Goal: Task Accomplishment & Management: Complete application form

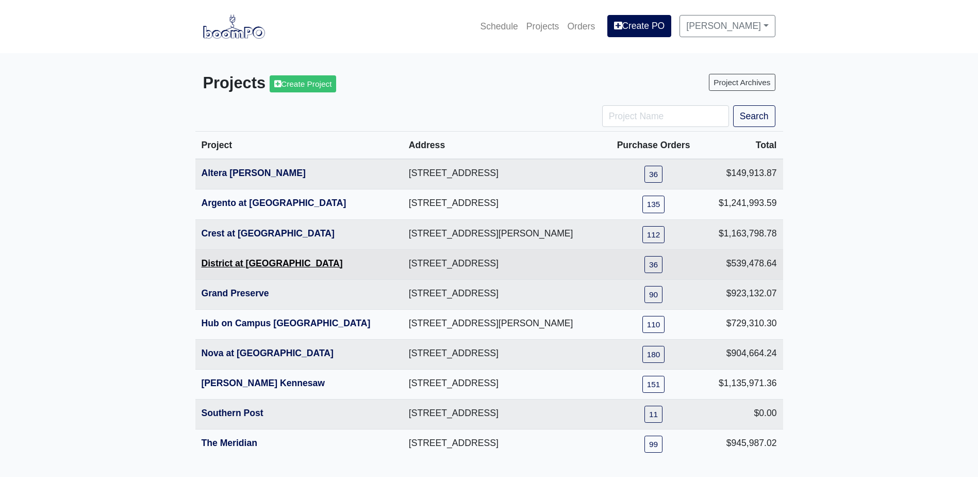
click at [247, 264] on link "District at [GEOGRAPHIC_DATA]" at bounding box center [272, 263] width 141 height 10
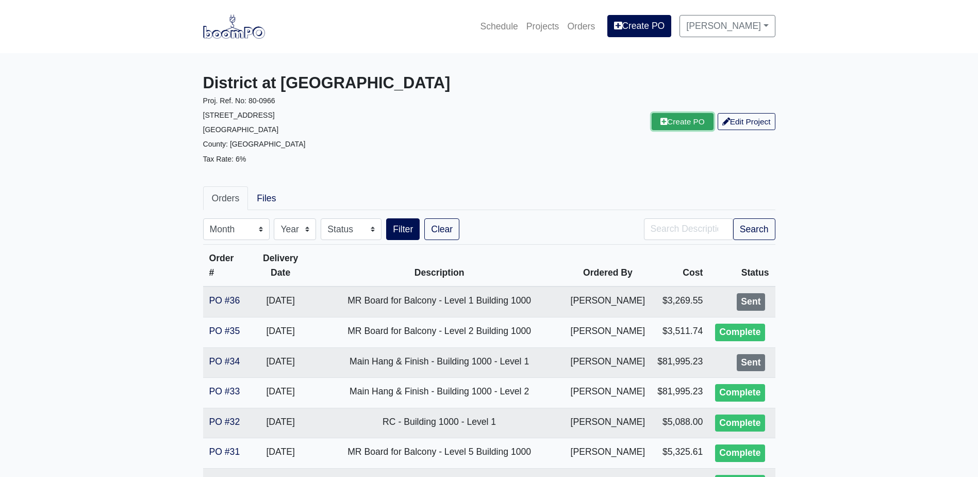
click at [693, 123] on link "Create PO" at bounding box center [683, 121] width 62 height 17
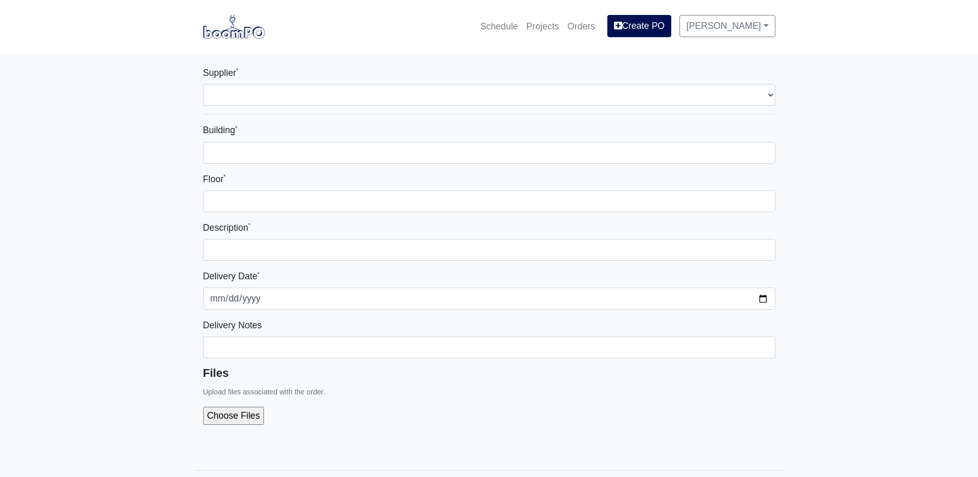
select select
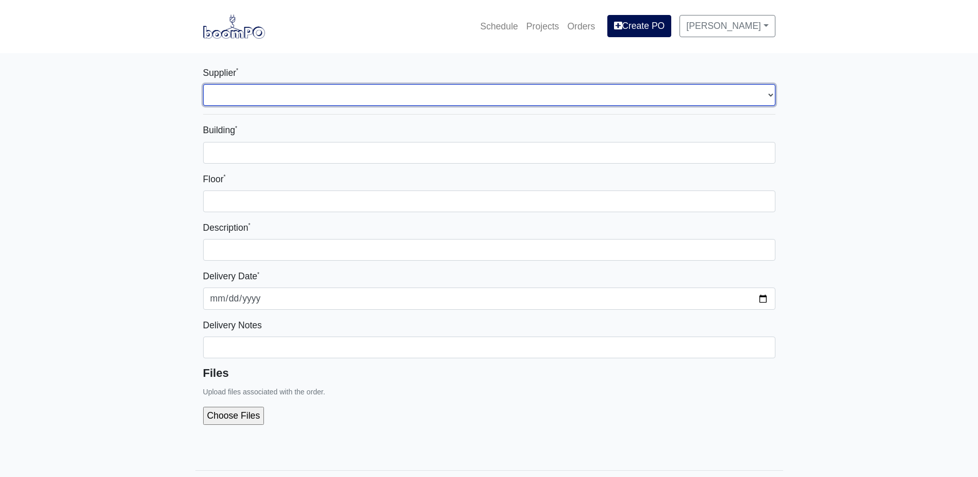
click at [232, 98] on select "Select one... Grabber Construction Products - Atlanta, GA Interior/Exterior Bui…" at bounding box center [489, 95] width 573 height 22
select select "861"
click at [203, 84] on select "Select one... Grabber Construction Products - Atlanta, GA Interior/Exterior Bui…" at bounding box center [489, 95] width 573 height 22
select select
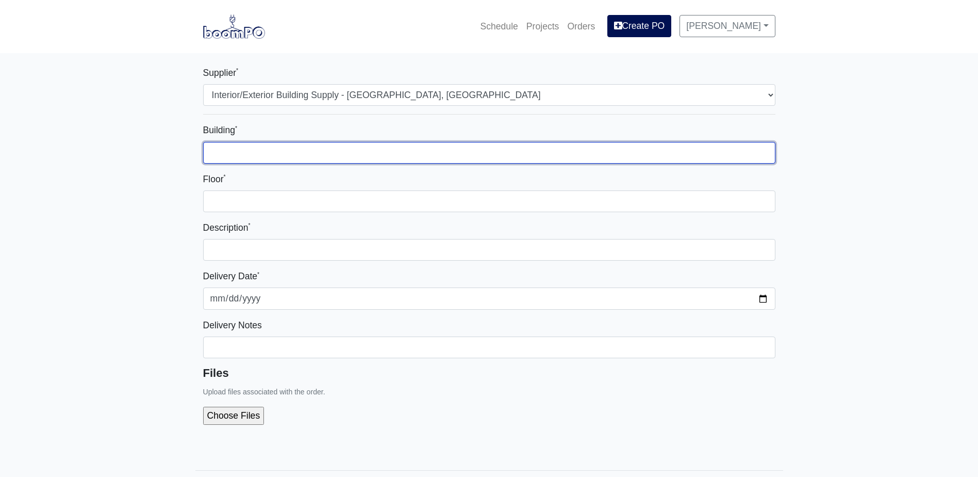
click at [299, 160] on input "Building *" at bounding box center [489, 153] width 573 height 22
type input "-"
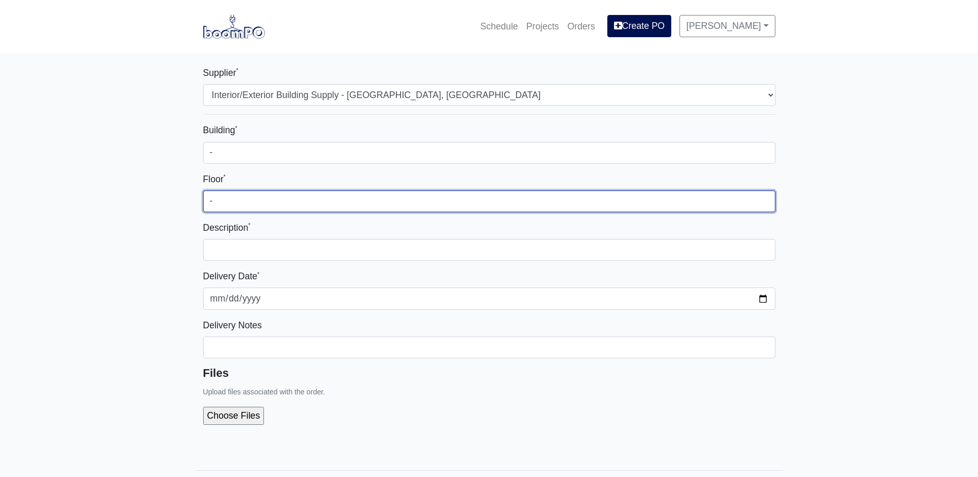
type input "-"
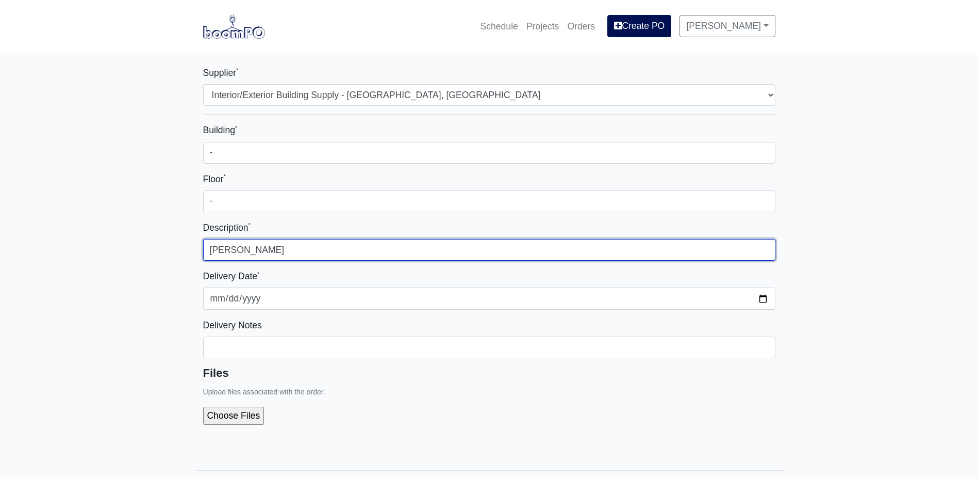
type input "T"
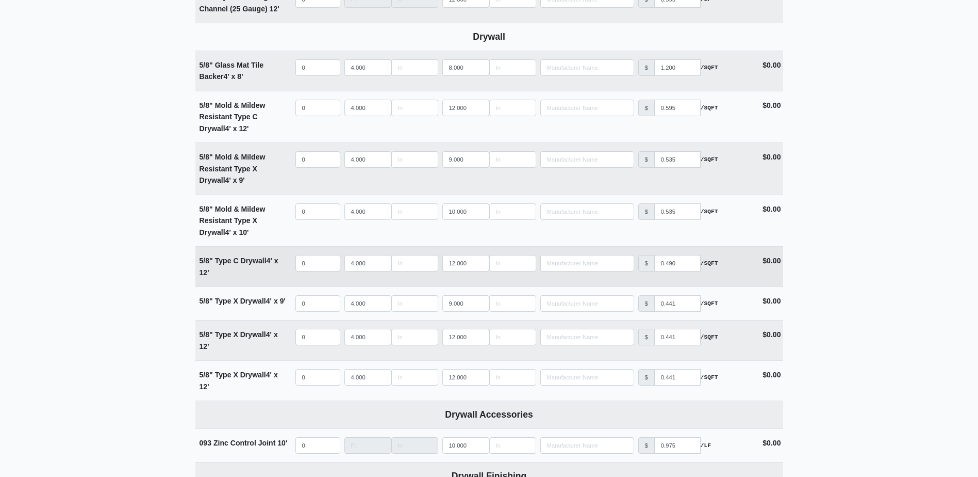
scroll to position [722, 0]
type input "1/2" Board for Doors"
drag, startPoint x: 199, startPoint y: 258, endPoint x: 232, endPoint y: 271, distance: 35.0
click at [232, 271] on div "5/8" Type C Drywall 4' x 12'" at bounding box center [245, 265] width 90 height 23
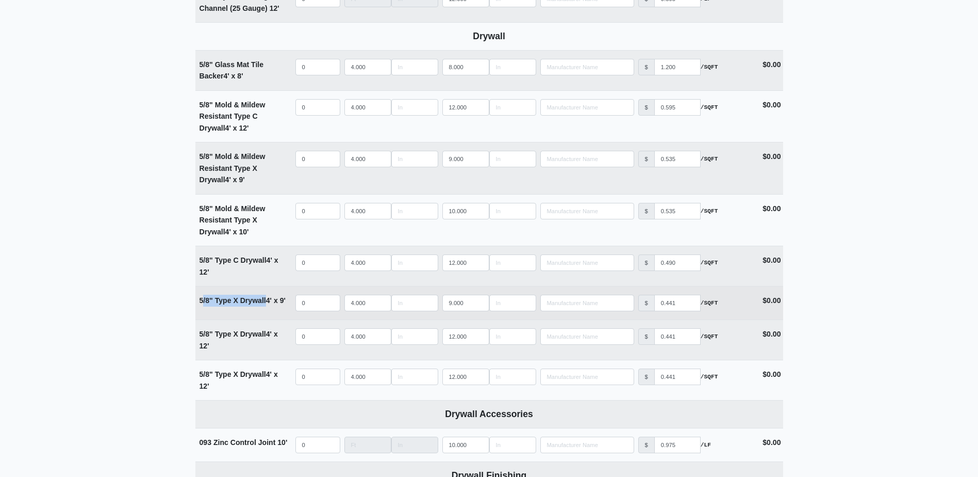
drag, startPoint x: 232, startPoint y: 271, endPoint x: 262, endPoint y: 308, distance: 47.3
click at [262, 308] on td "5/8" Type X Drywall 4' x 9'" at bounding box center [244, 302] width 98 height 33
drag, startPoint x: 262, startPoint y: 308, endPoint x: 218, endPoint y: 308, distance: 43.8
click at [233, 313] on td "5/8" Type X Drywall 4' x 9'" at bounding box center [244, 302] width 98 height 33
drag, startPoint x: 198, startPoint y: 303, endPoint x: 268, endPoint y: 306, distance: 70.2
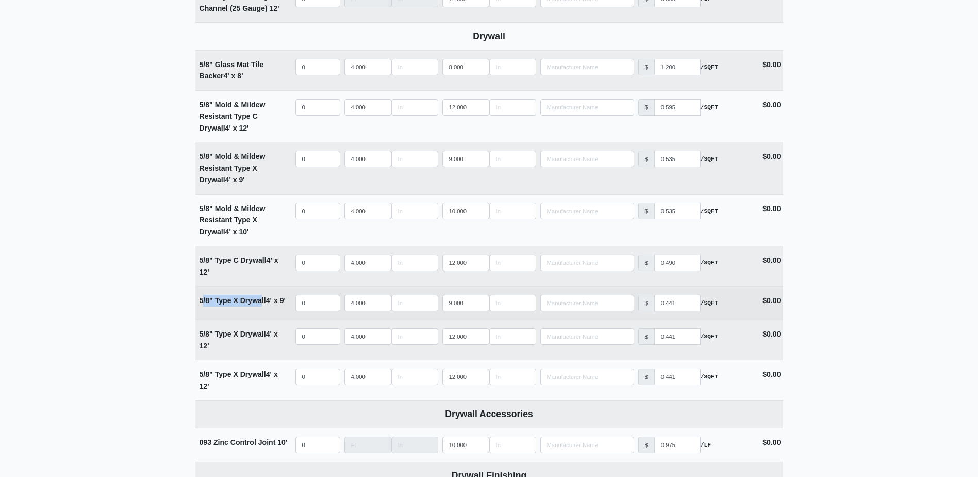
click at [268, 306] on td "5/8" Type X Drywall 4' x 9'" at bounding box center [244, 302] width 98 height 33
copy strong "5/8" Type X Drywall"
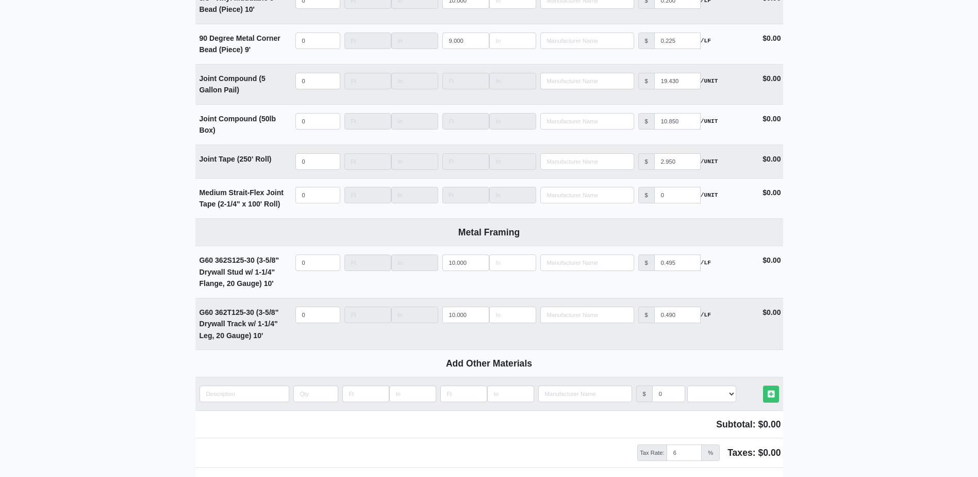
scroll to position [1384, 0]
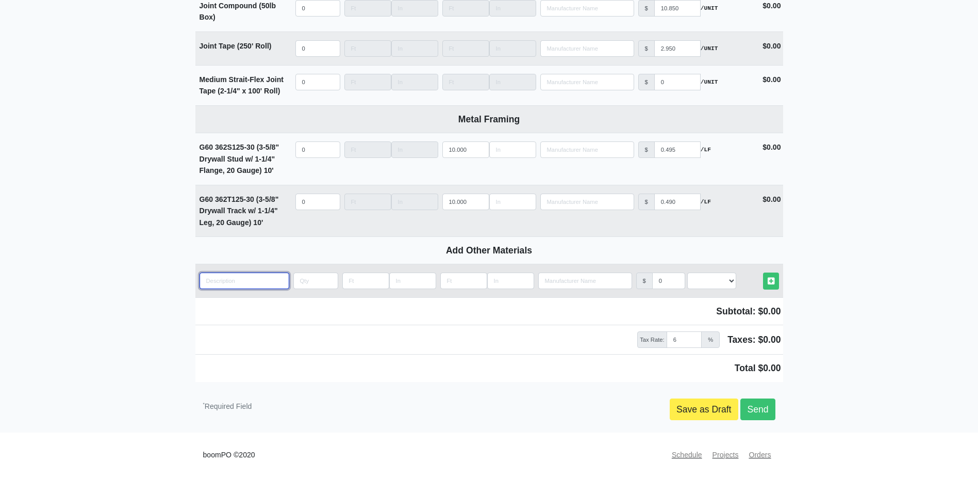
click at [241, 284] on input "quantity" at bounding box center [245, 280] width 90 height 17
paste input "5/8" Type X Drywall"
type input "5/8" Type X Drywall"
select select
type input "5/8" Type X Drywall"
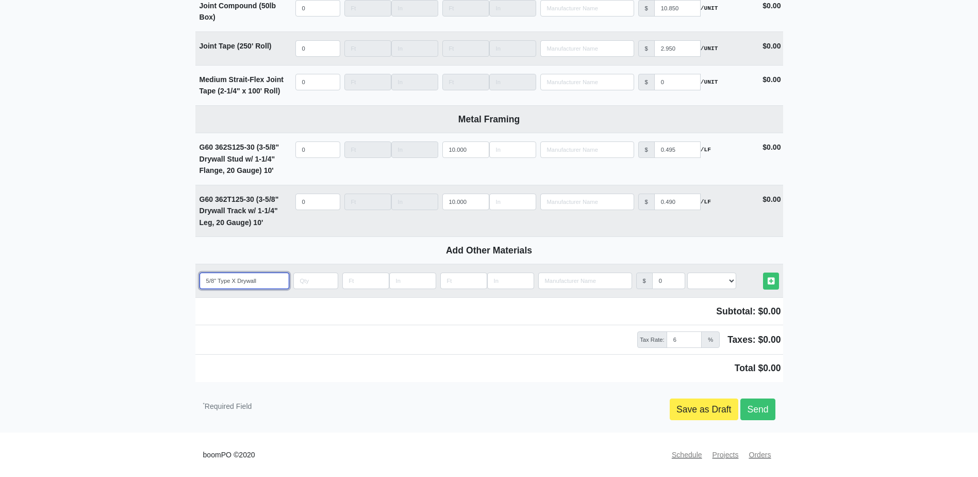
select select
click at [209, 279] on input "5/8" Type X Drywall" at bounding box center [245, 280] width 90 height 17
type input "/8" Type X Drywall"
select select
type input "1/8" Type X Drywall"
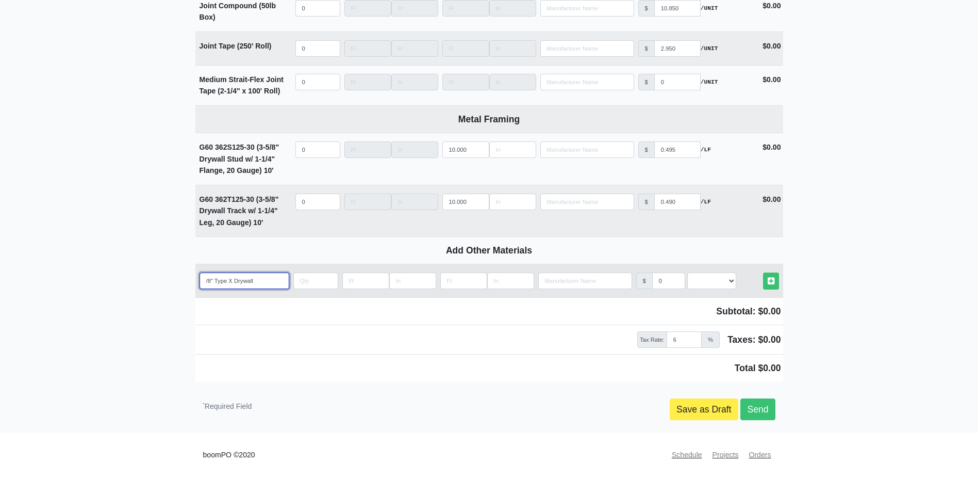
select select
type input "1/" Type X Drywall"
select select
type input "1/2" Type X Drywall"
select select
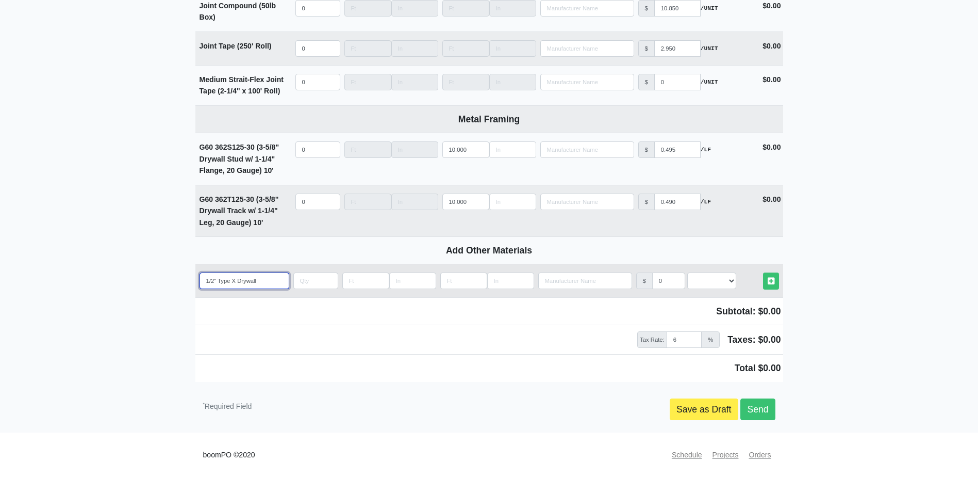
type input "1/2" Type X Drywall"
click at [319, 284] on input "quantity" at bounding box center [315, 280] width 45 height 17
type input "1"
select select
type input "10"
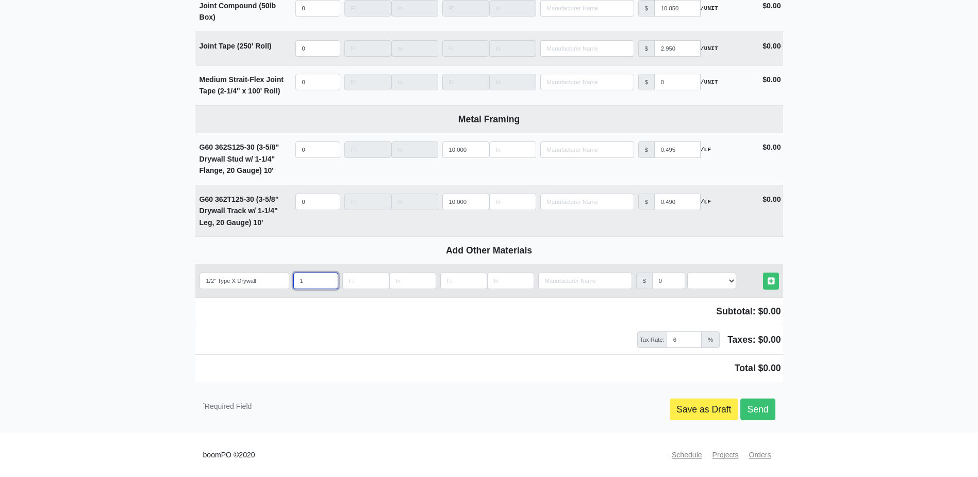
select select
type input "10"
type input "4"
select select
type input "4"
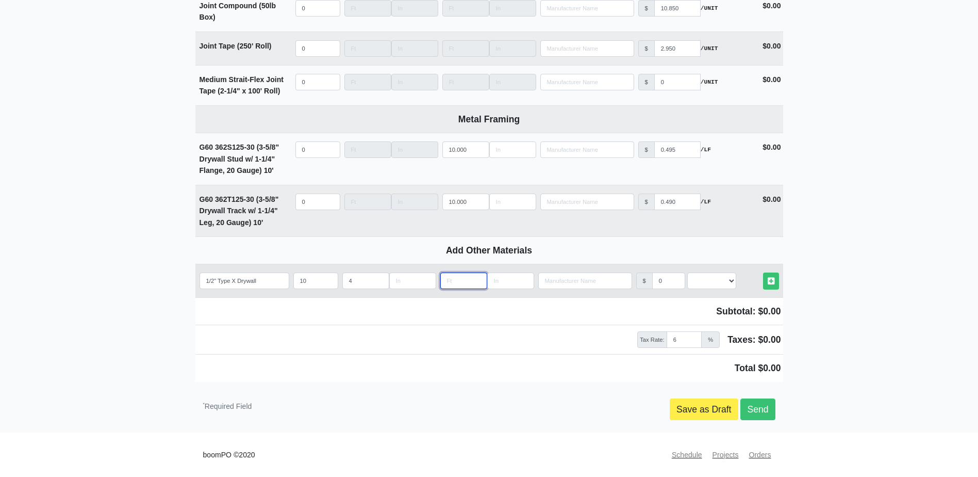
click at [460, 287] on input "Length" at bounding box center [463, 280] width 47 height 17
type input "9"
select select
type input "9"
select select "0"
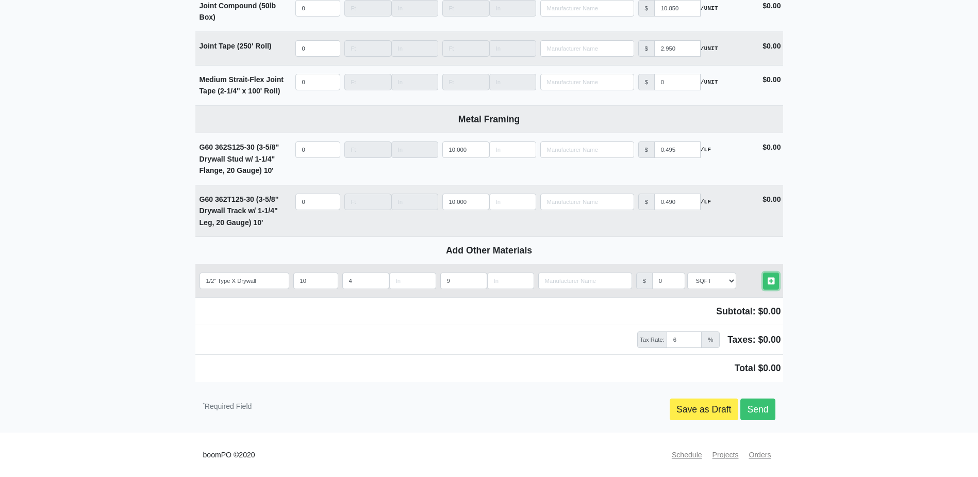
click at [763, 272] on link "Other Materials" at bounding box center [771, 280] width 16 height 17
select select
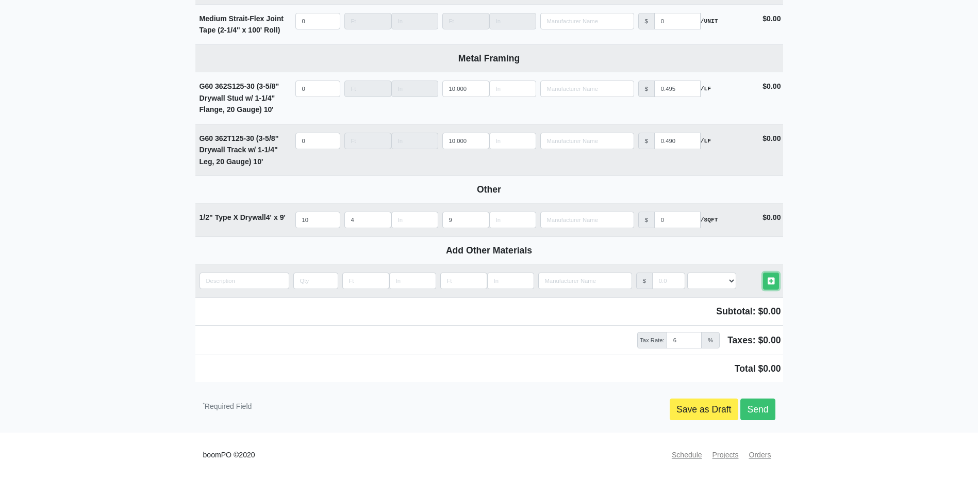
scroll to position [1445, 0]
click at [760, 410] on link "Send" at bounding box center [758, 409] width 35 height 22
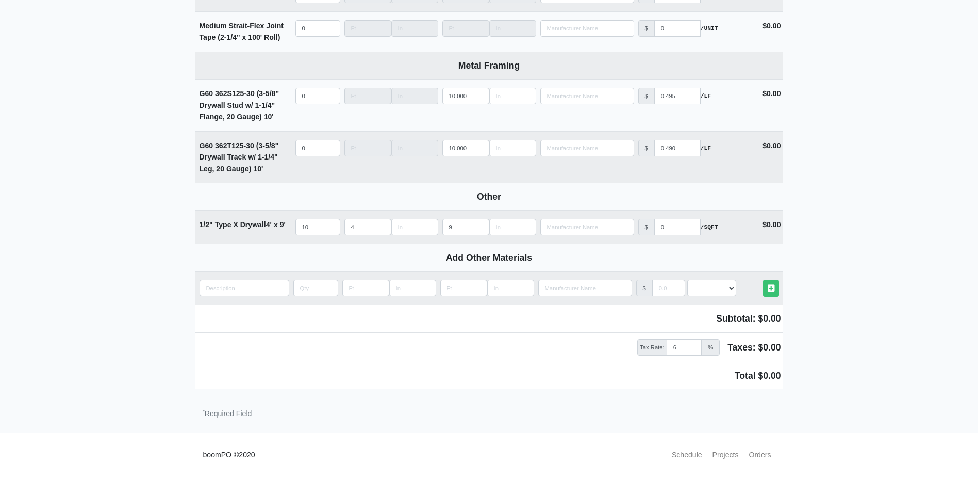
scroll to position [1438, 0]
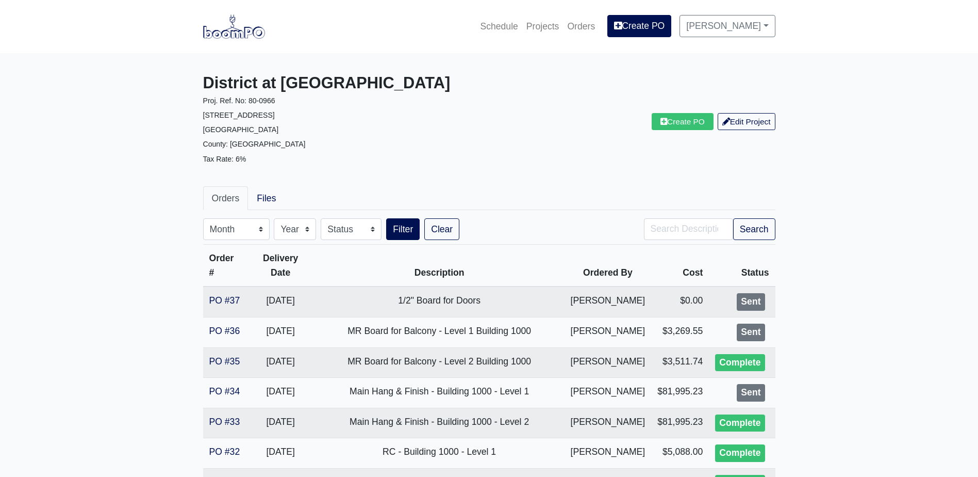
click at [536, 116] on div "Create PO Edit Project" at bounding box center [636, 122] width 294 height 96
